Goal: Find specific page/section: Find specific page/section

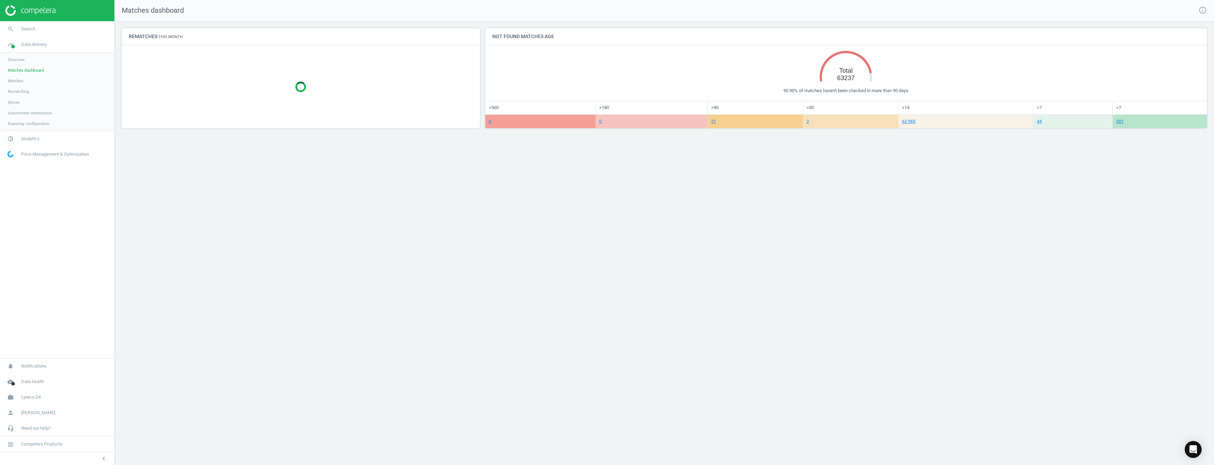
click at [332, 99] on div at bounding box center [301, 87] width 358 height 82
click at [18, 81] on span "Matches" at bounding box center [16, 81] width 16 height 6
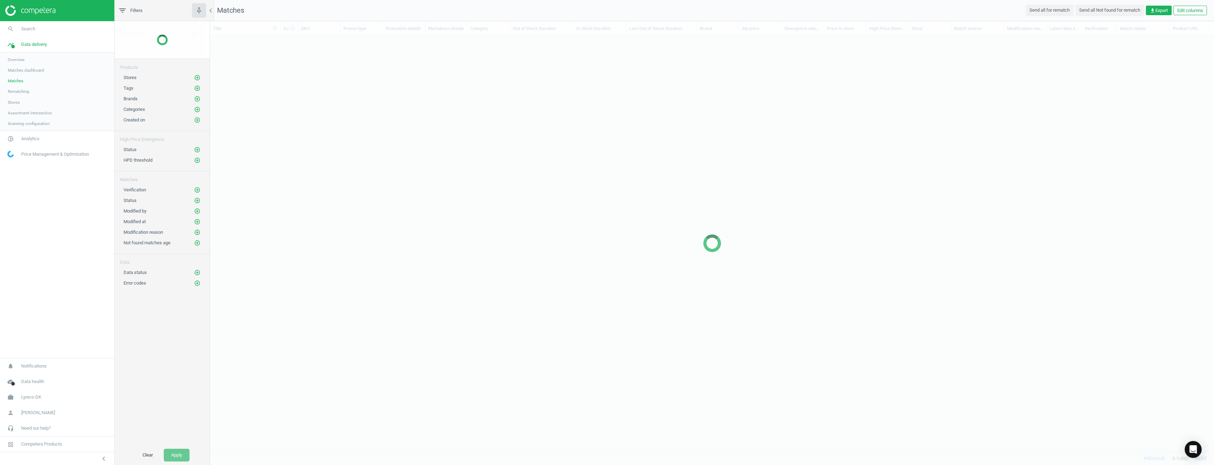
scroll to position [405, 999]
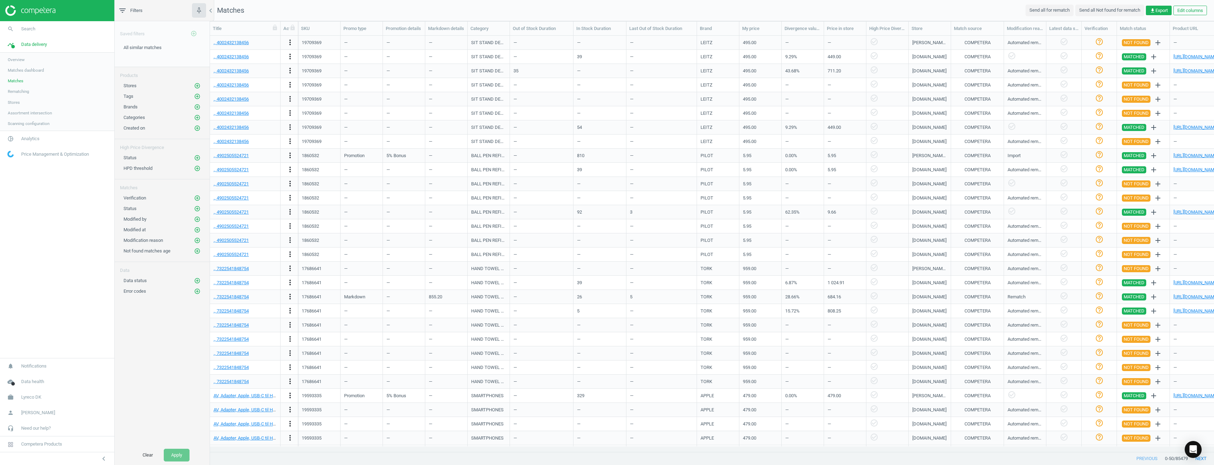
click at [19, 92] on span "Rematching" at bounding box center [19, 92] width 22 height 6
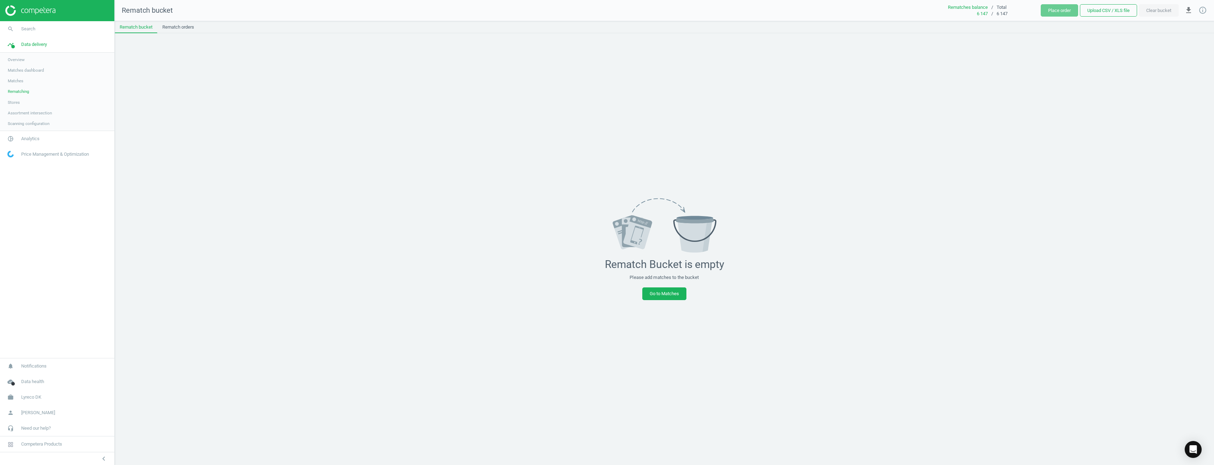
click at [17, 104] on span "Stores" at bounding box center [14, 103] width 12 height 6
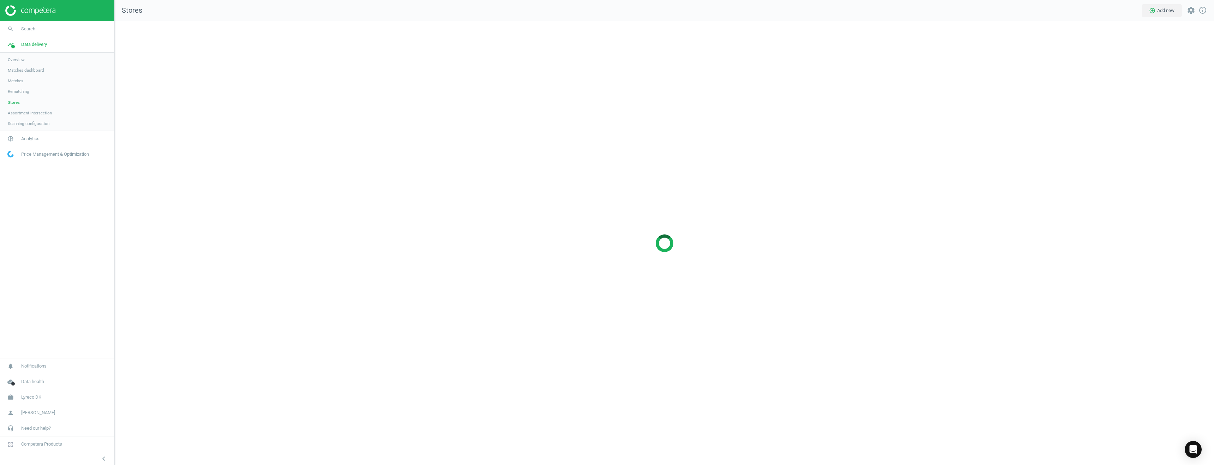
scroll to position [455, 1110]
click at [18, 61] on span "Overview" at bounding box center [16, 60] width 17 height 6
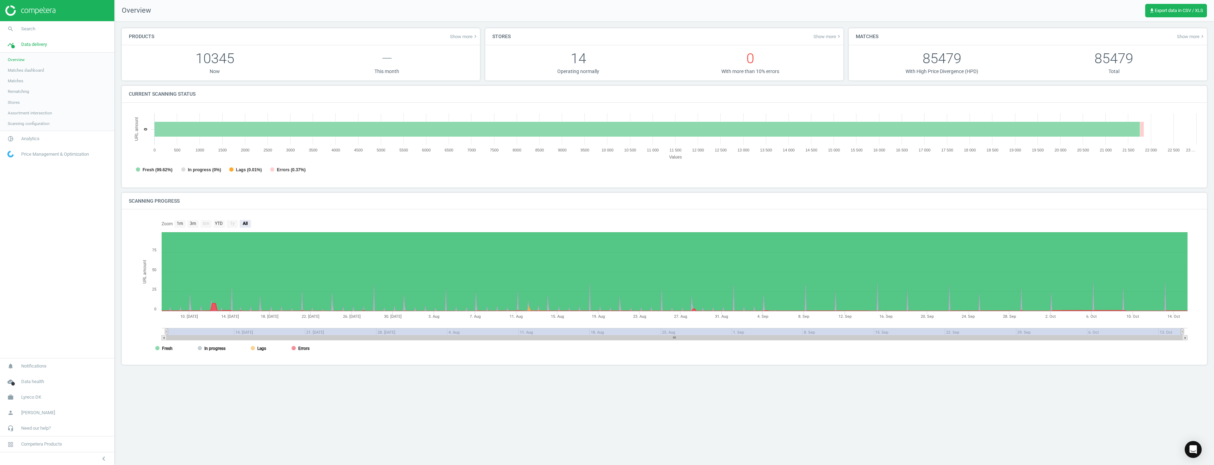
scroll to position [152, 1082]
click at [17, 105] on span "Stores" at bounding box center [14, 103] width 12 height 6
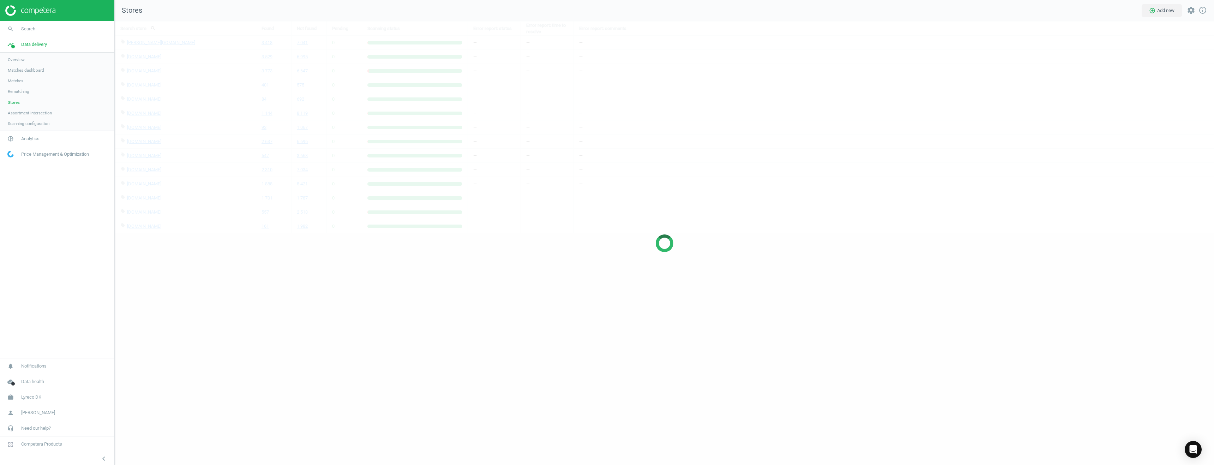
scroll to position [455, 1110]
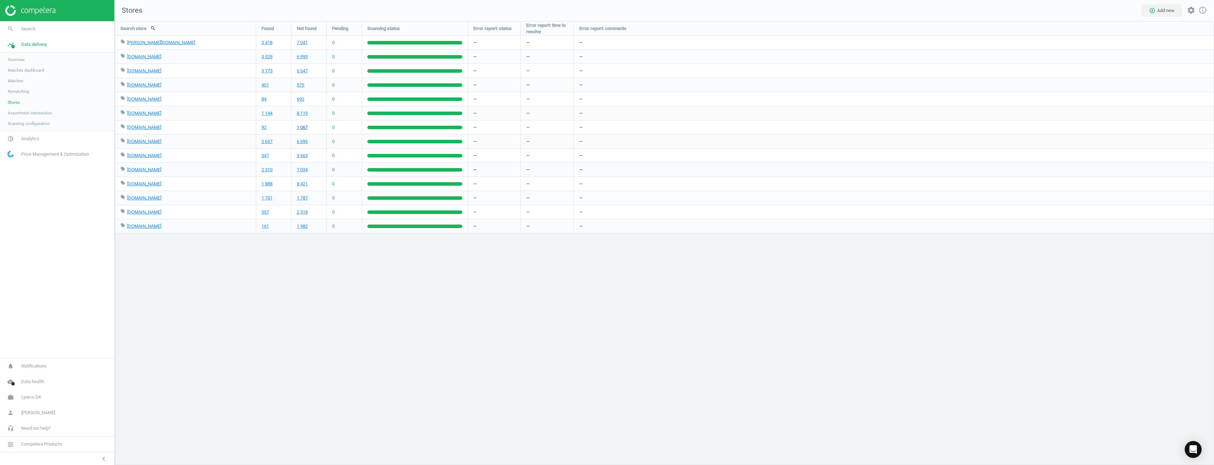
click at [303, 128] on link "1 067" at bounding box center [302, 127] width 11 height 6
click at [341, 301] on div "Search store search Found Not found Pending Scanning status Error report: statu…" at bounding box center [664, 243] width 1099 height 444
click at [370, 289] on div "Search store search Found Not found Pending Scanning status Error report: statu…" at bounding box center [664, 243] width 1099 height 444
click at [387, 72] on div at bounding box center [416, 71] width 94 height 4
click at [141, 72] on link "grafical.dk" at bounding box center [144, 70] width 34 height 5
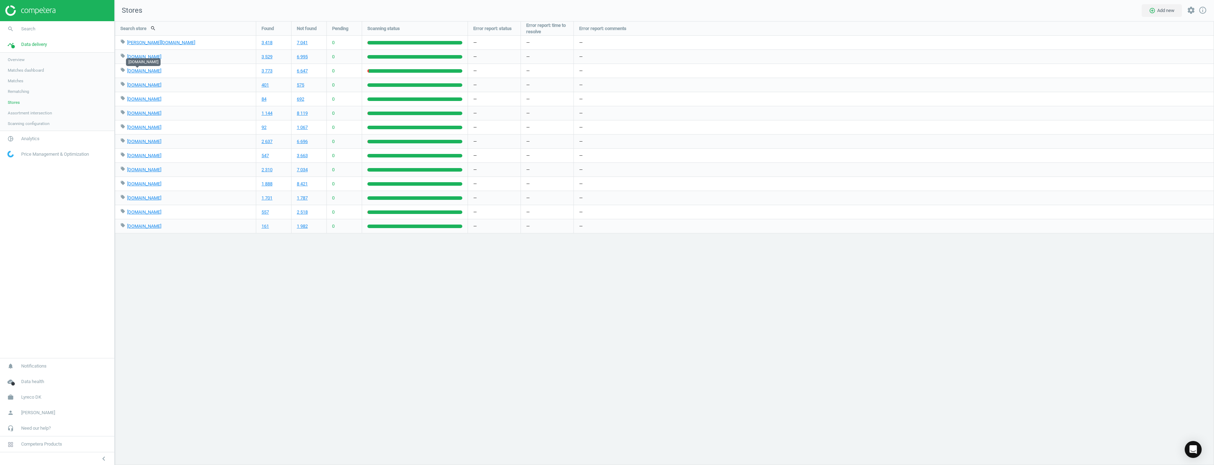
click at [233, 280] on div "Search store search Found Not found Pending Scanning status Error report: statu…" at bounding box center [664, 243] width 1099 height 444
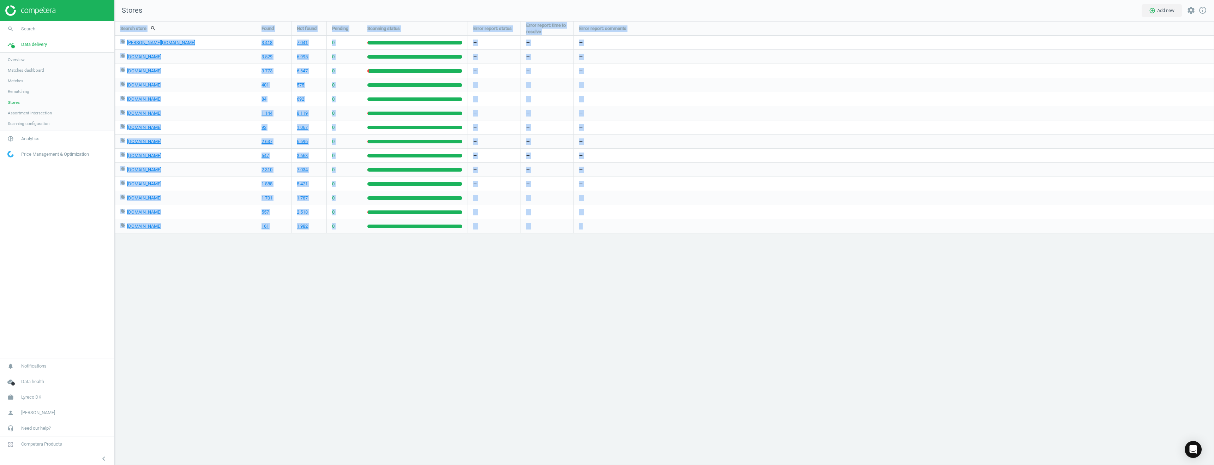
drag, startPoint x: 120, startPoint y: 23, endPoint x: 641, endPoint y: 227, distance: 559.4
click at [641, 227] on div "Search store search Found Not found Pending Scanning status Error report: statu…" at bounding box center [664, 128] width 1099 height 212
copy div "Search store search Found Not found Pending Scanning status Error report: statu…"
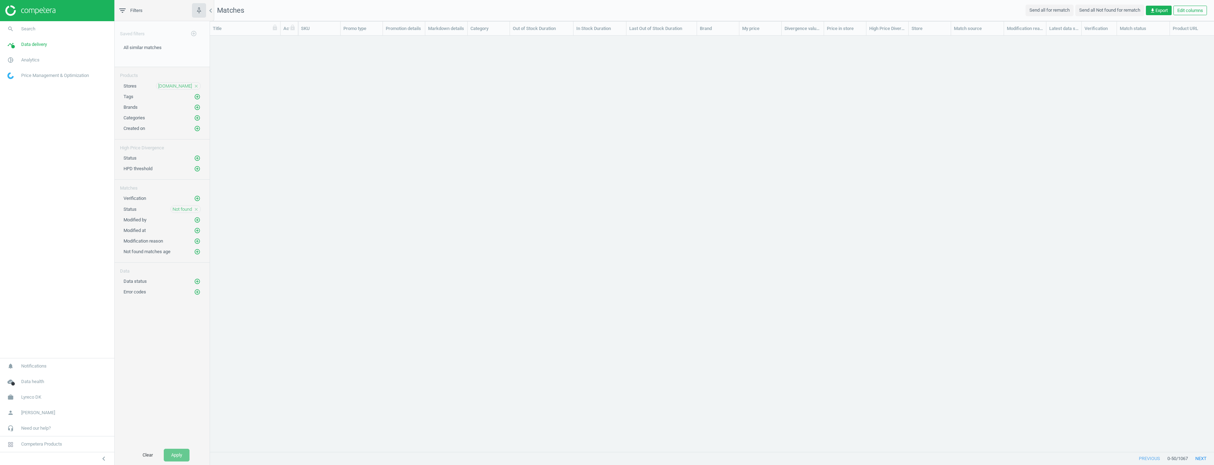
scroll to position [405, 999]
